Goal: Information Seeking & Learning: Learn about a topic

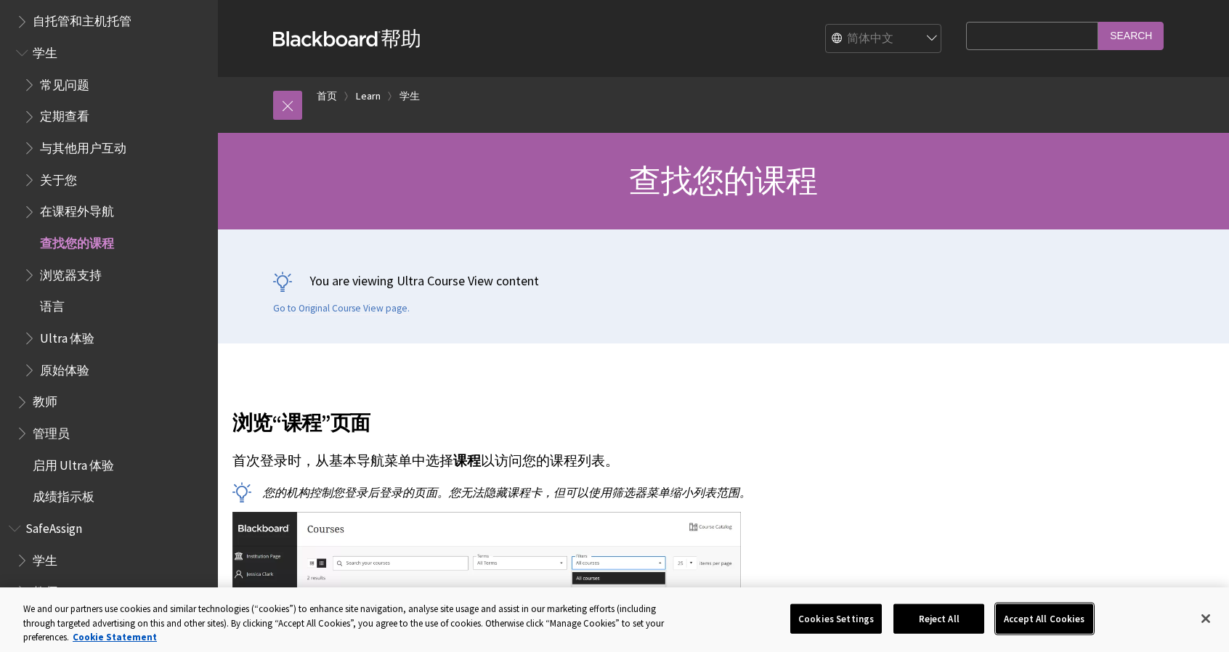
click at [1035, 613] on button "Accept All Cookies" at bounding box center [1043, 618] width 97 height 30
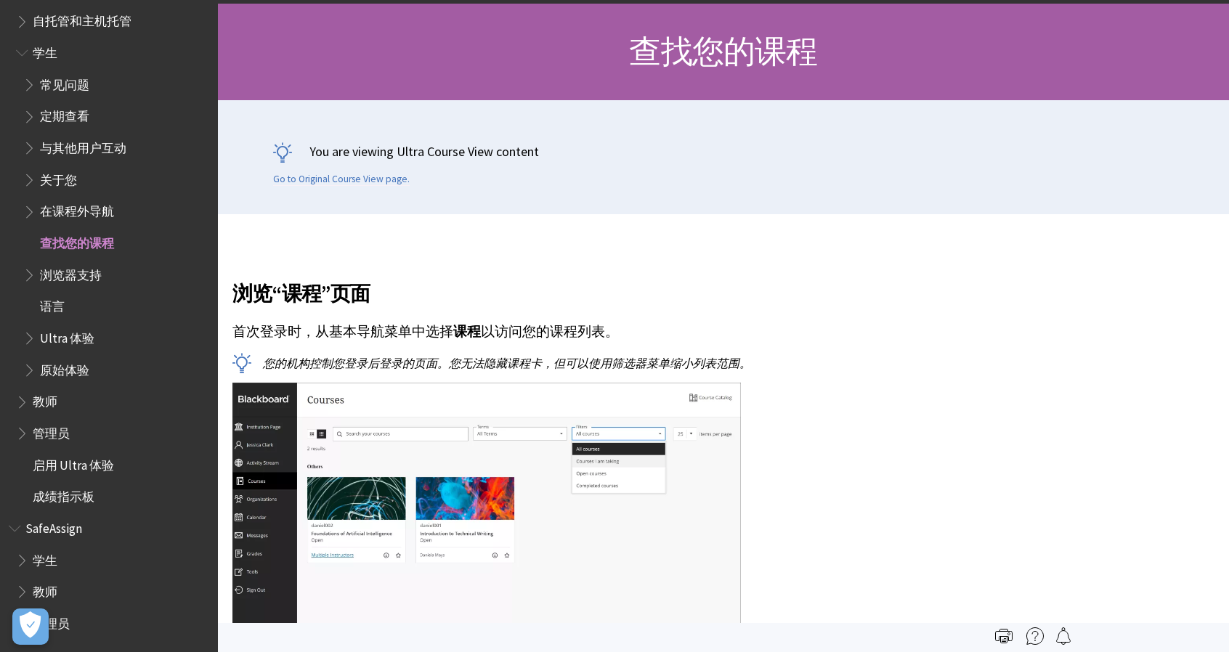
scroll to position [145, 0]
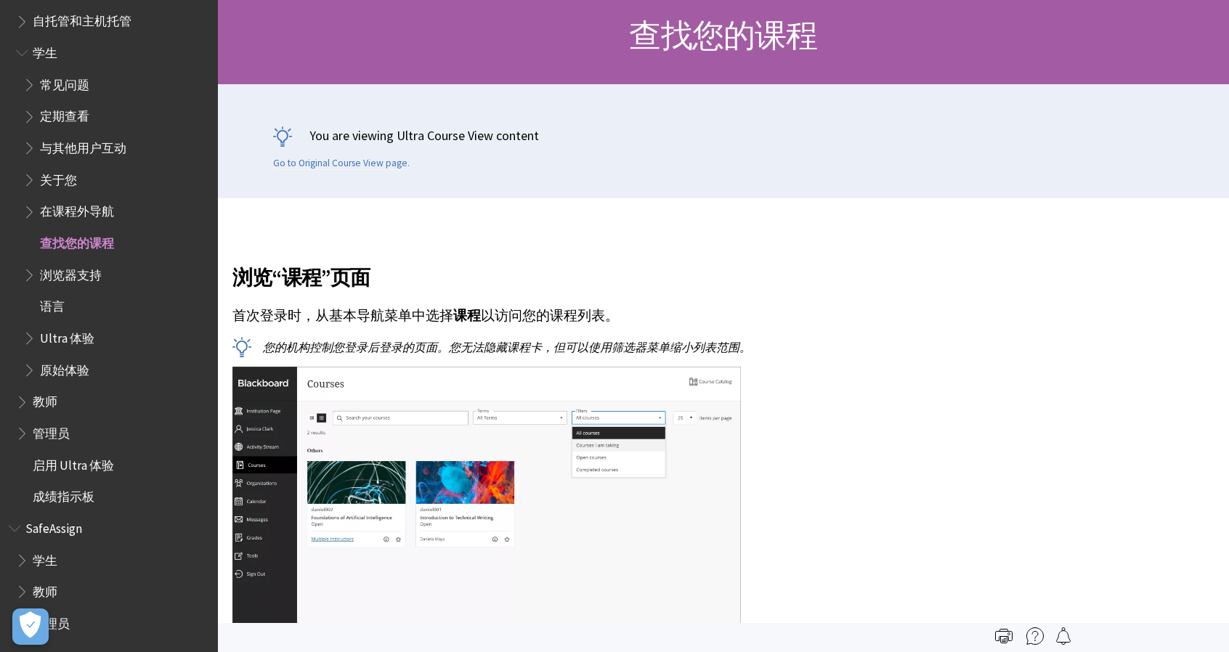
click at [38, 558] on span "学生" at bounding box center [45, 558] width 25 height 20
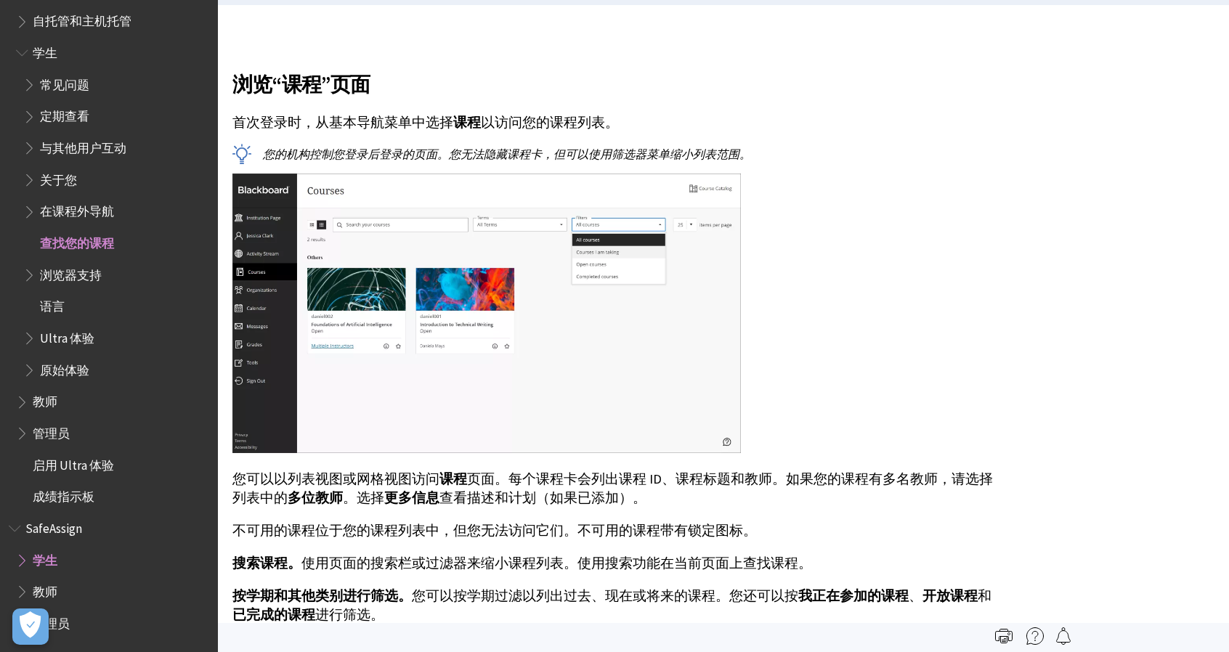
scroll to position [363, 0]
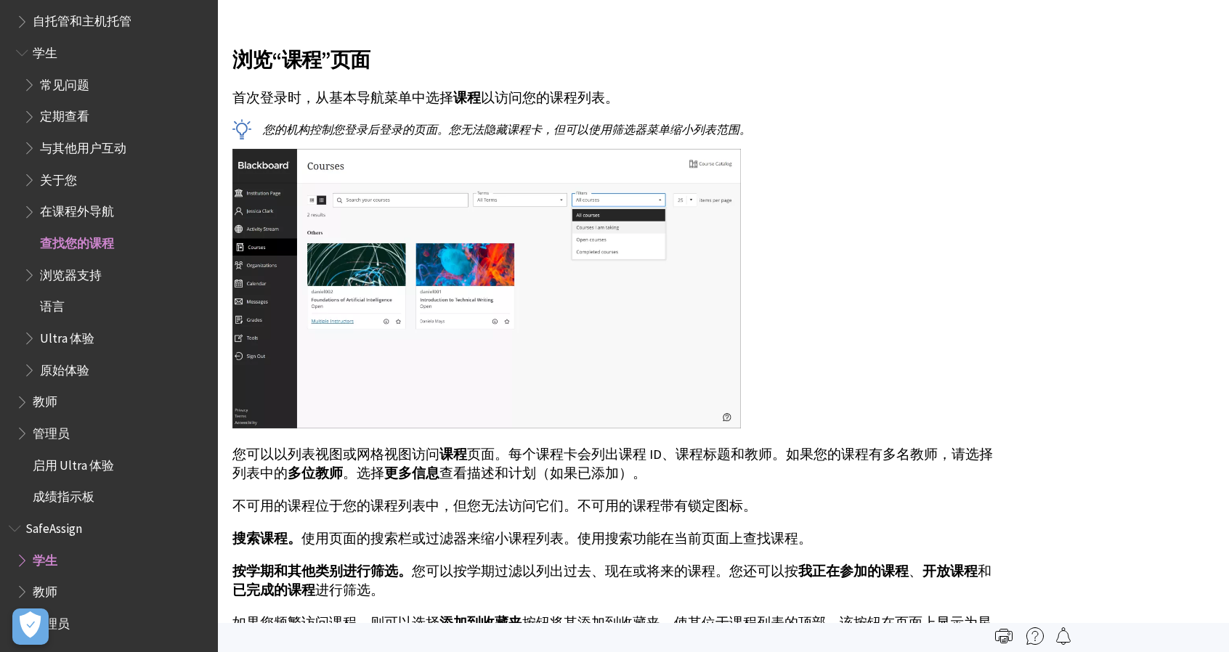
click at [29, 555] on span "Book outline for Blackboard SafeAssign" at bounding box center [23, 557] width 15 height 18
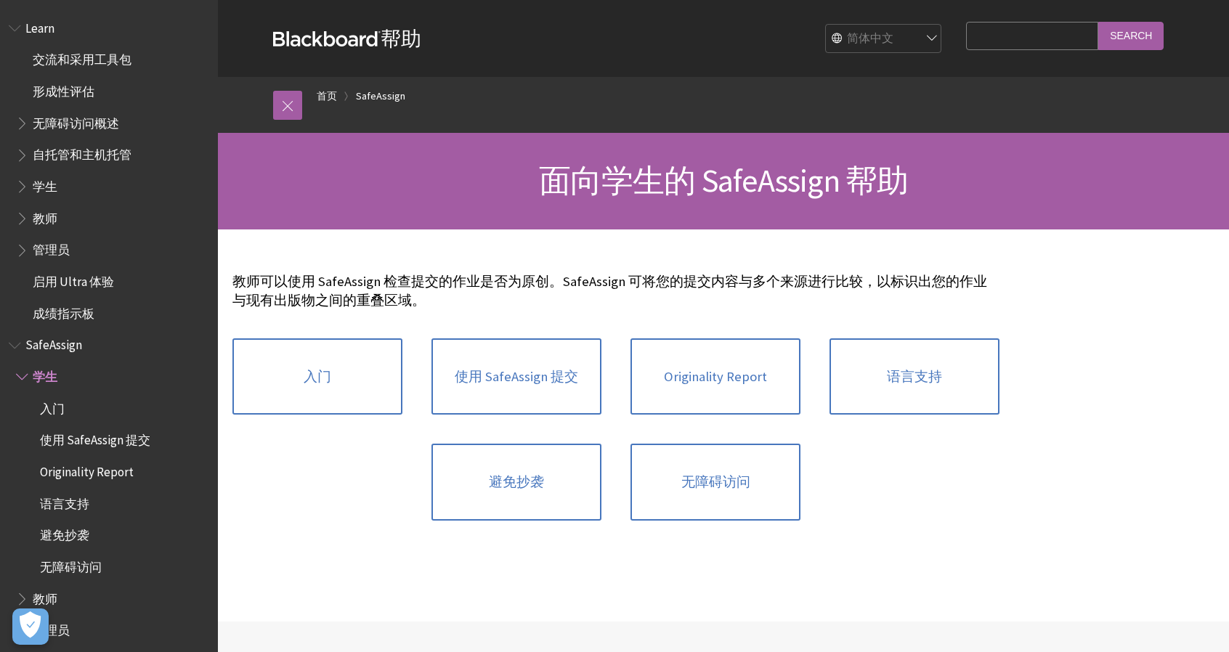
scroll to position [7, 0]
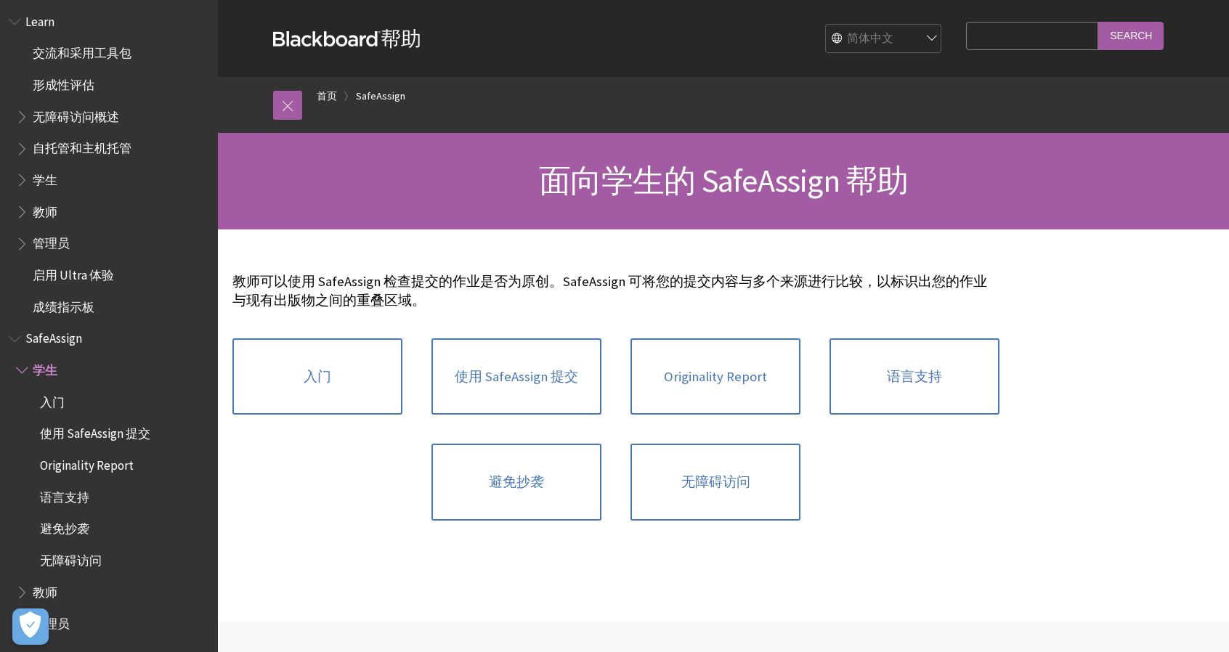
click at [1030, 33] on input "Search Query" at bounding box center [1032, 36] width 132 height 28
type input "absent"
click at [1098, 22] on input "Search" at bounding box center [1130, 36] width 65 height 28
click at [1138, 45] on input "Search" at bounding box center [1130, 36] width 65 height 28
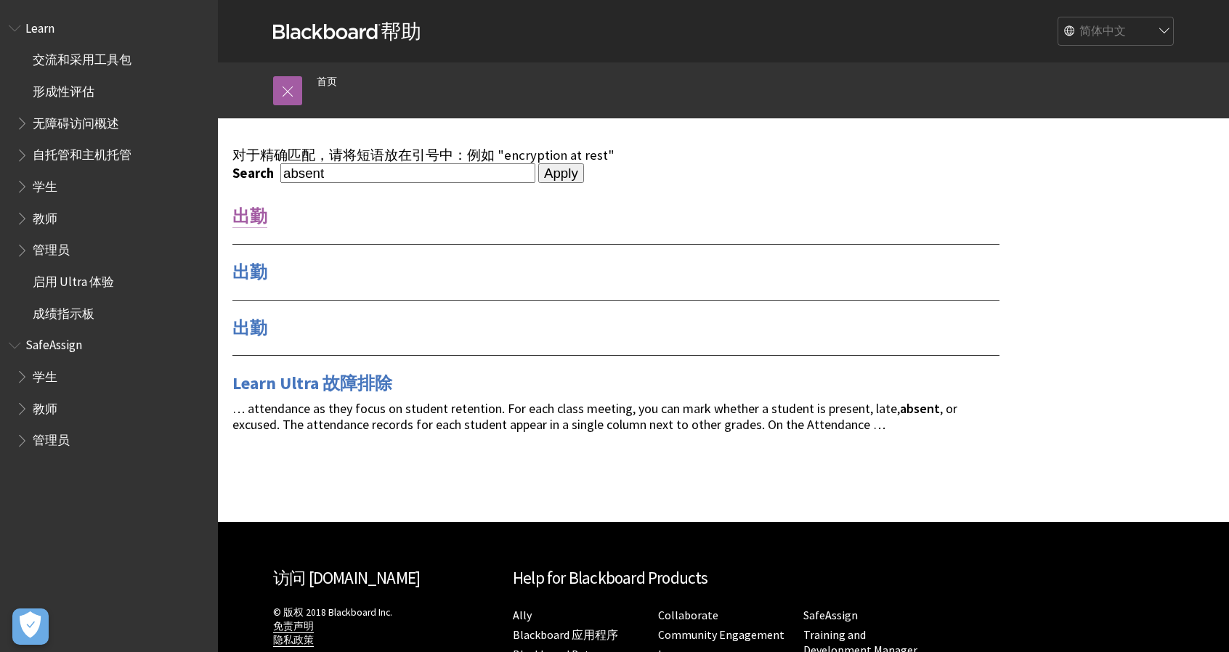
click at [254, 216] on link "出勤" at bounding box center [249, 216] width 35 height 23
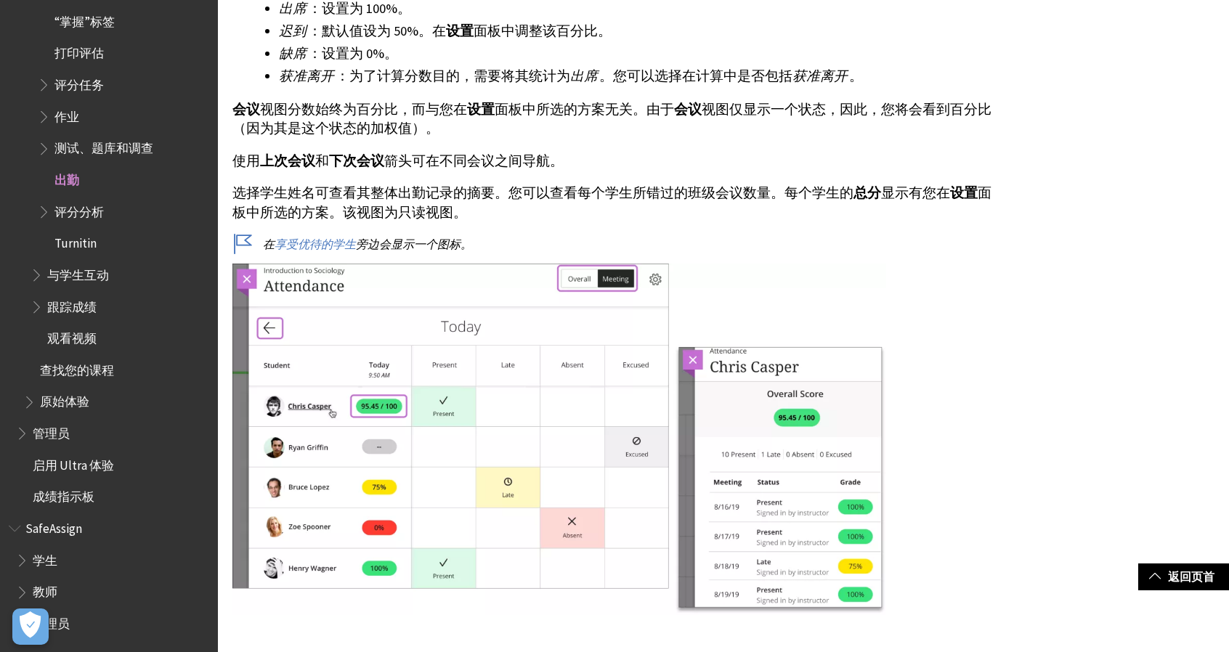
scroll to position [3195, 0]
